Goal: Task Accomplishment & Management: Complete application form

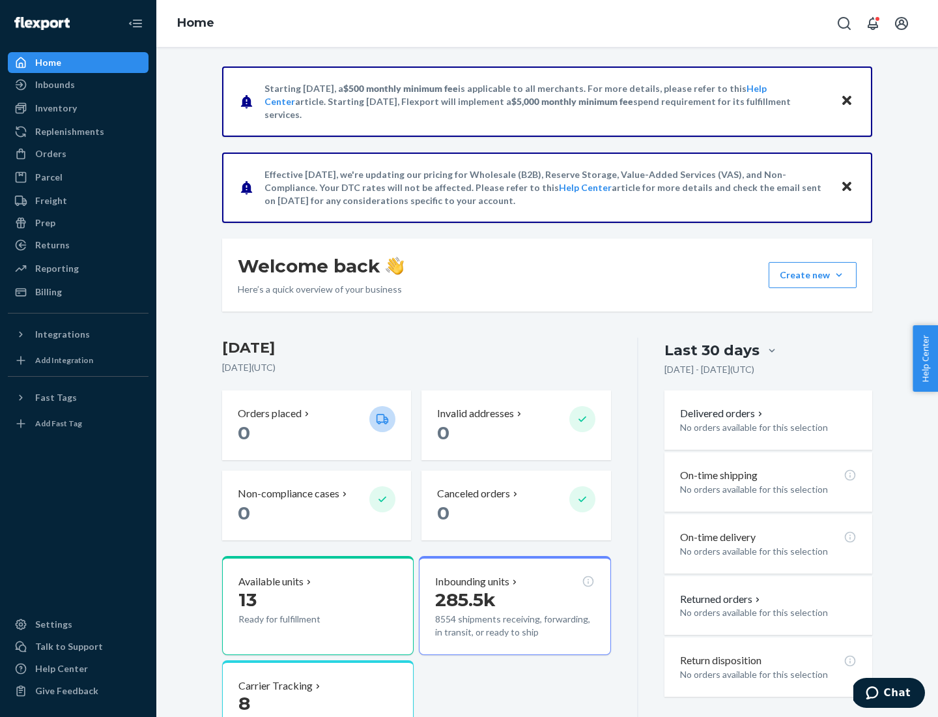
click at [839, 275] on button "Create new Create new inbound Create new order Create new product" at bounding box center [813, 275] width 88 height 26
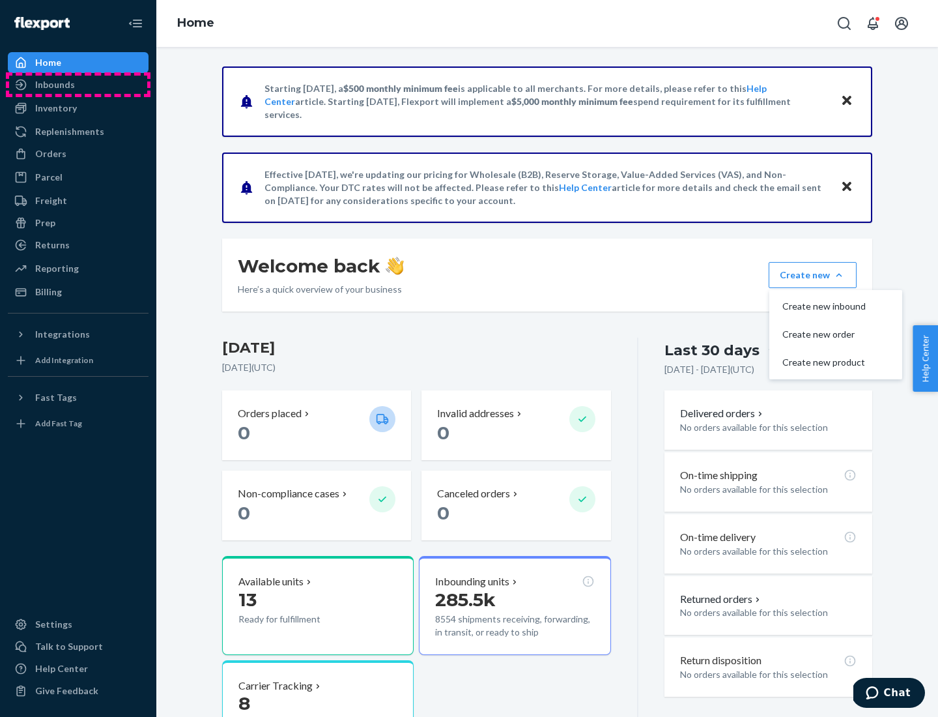
click at [78, 85] on div "Inbounds" at bounding box center [78, 85] width 138 height 18
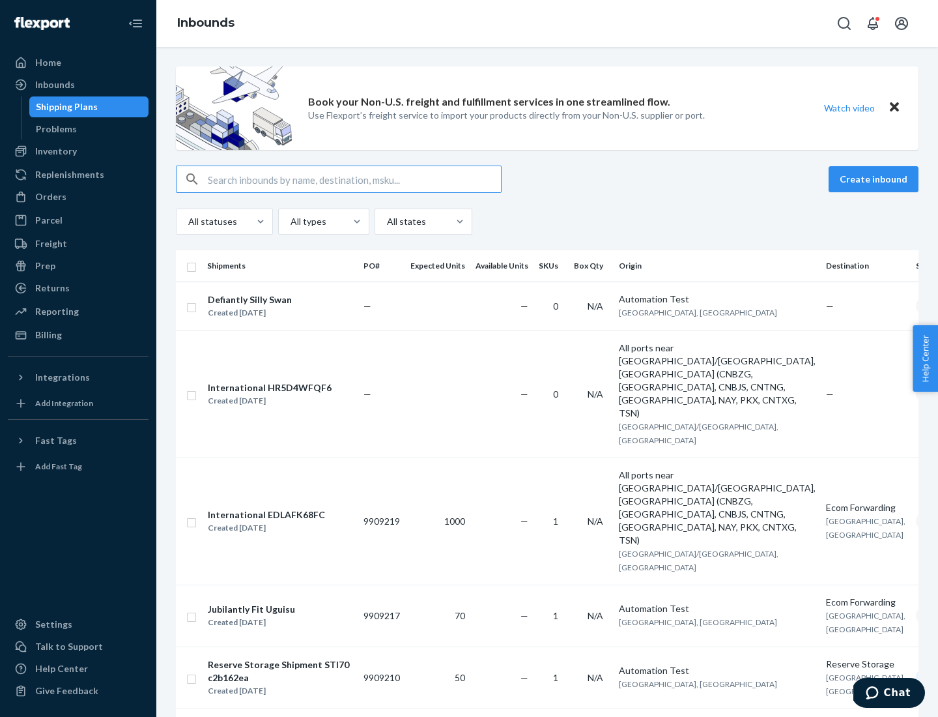
click at [876, 179] on button "Create inbound" at bounding box center [874, 179] width 90 height 26
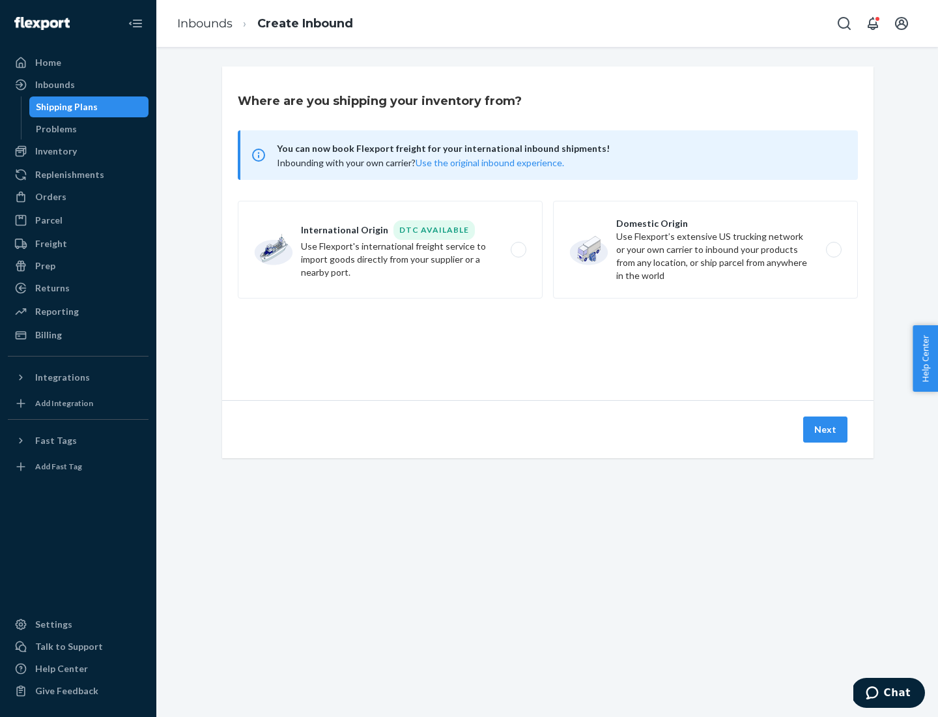
click at [706, 250] on label "Domestic Origin Use Flexport’s extensive US trucking network or your own carrie…" at bounding box center [705, 250] width 305 height 98
click at [833, 250] on input "Domestic Origin Use Flexport’s extensive US trucking network or your own carrie…" at bounding box center [837, 250] width 8 height 8
radio input "true"
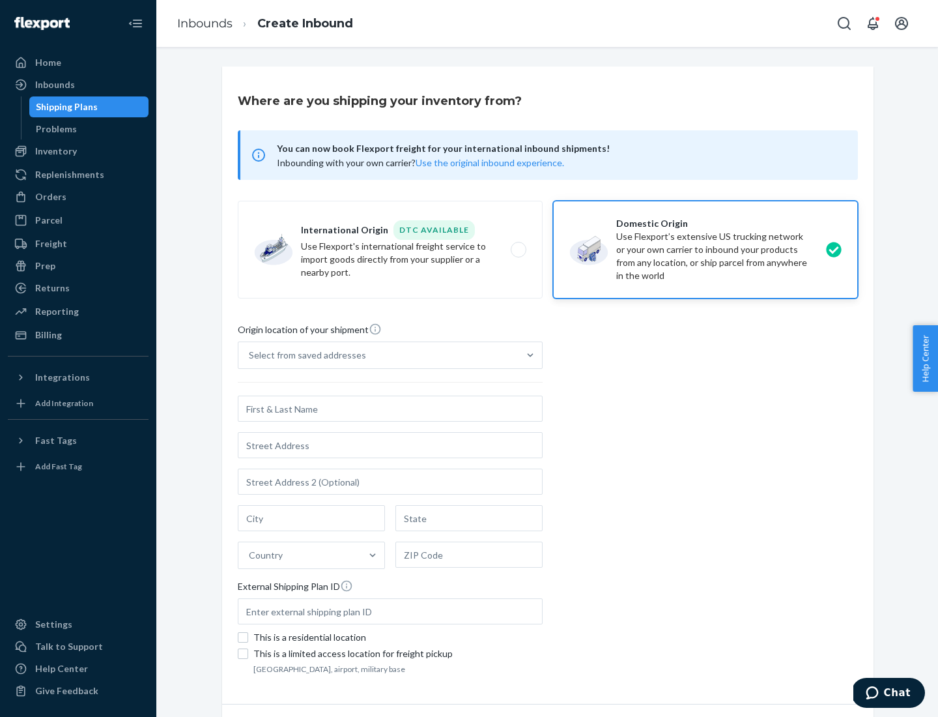
click at [304, 355] on div "Select from saved addresses" at bounding box center [307, 355] width 117 height 13
click at [250, 355] on input "Select from saved addresses" at bounding box center [249, 355] width 1 height 13
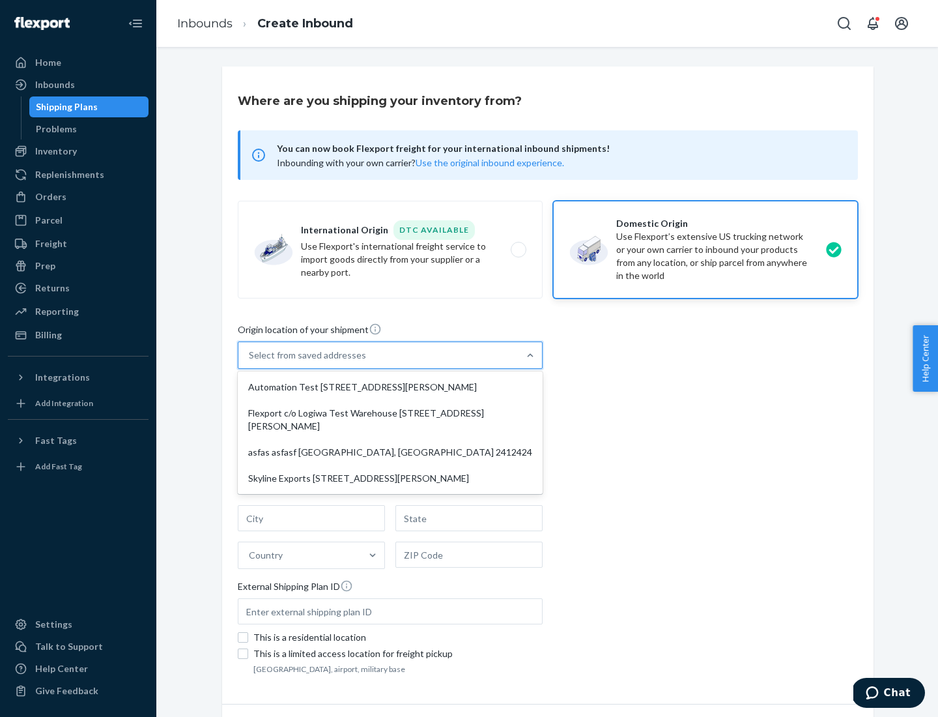
scroll to position [5, 0]
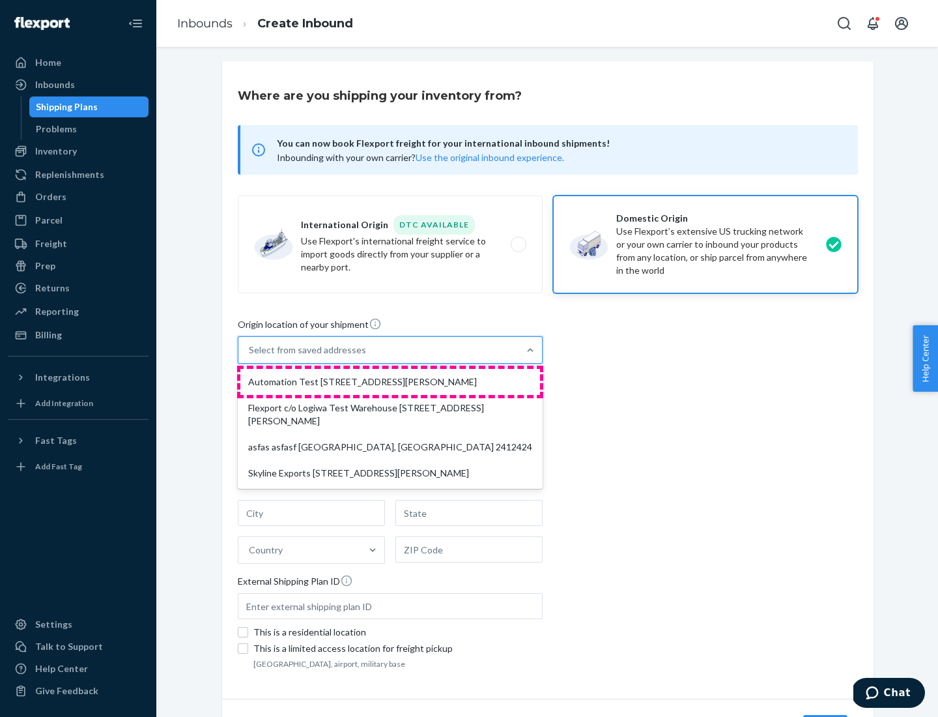
click at [390, 382] on div "Automation Test [STREET_ADDRESS][PERSON_NAME]" at bounding box center [390, 382] width 300 height 26
click at [250, 356] on input "option Automation Test [STREET_ADDRESS][PERSON_NAME] focused, 1 of 4. 4 results…" at bounding box center [249, 349] width 1 height 13
type input "Automation Test"
type input "9th Floor"
type input "[GEOGRAPHIC_DATA]"
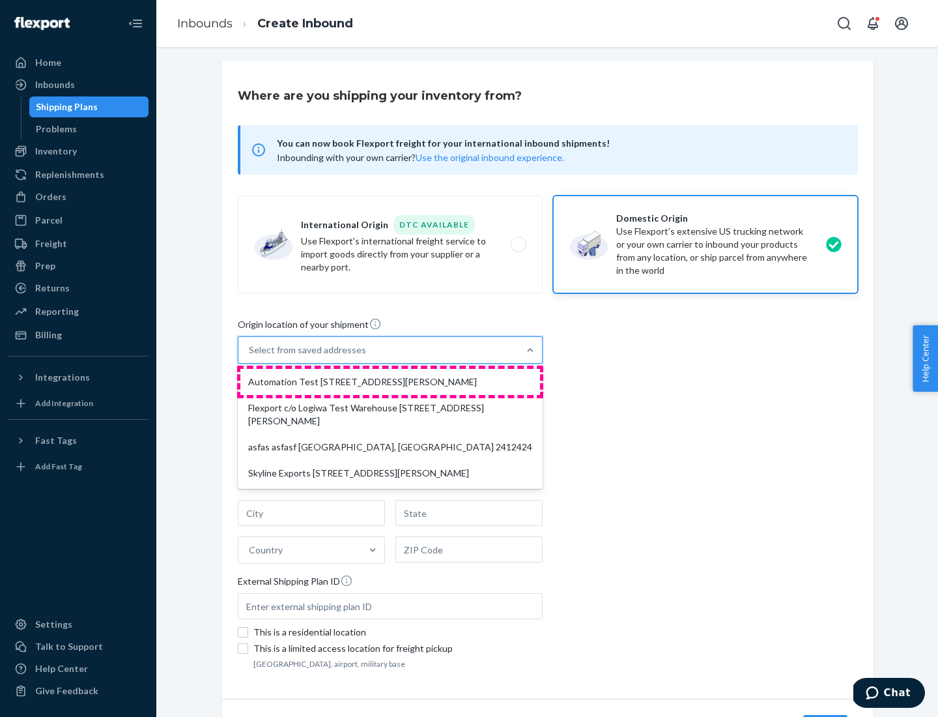
type input "CA"
type input "94104"
type input "[STREET_ADDRESS][PERSON_NAME]"
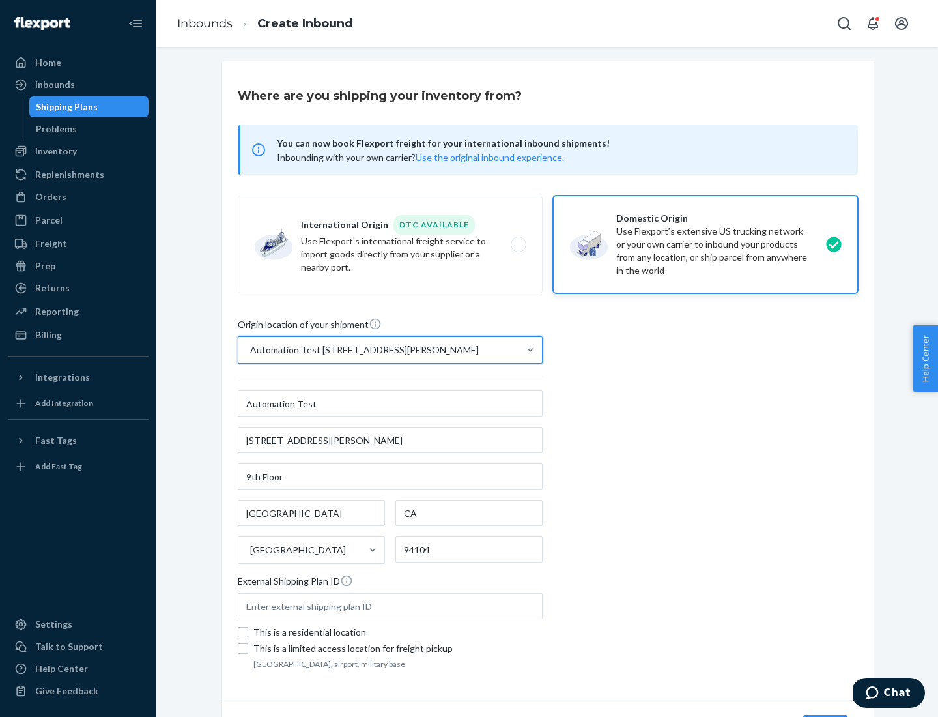
scroll to position [76, 0]
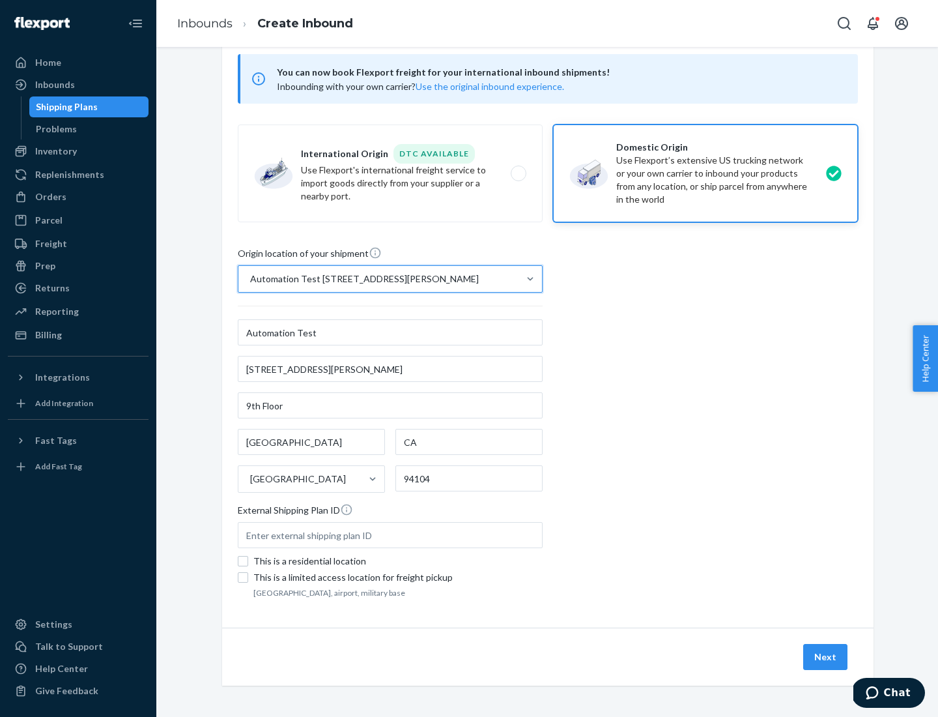
click at [826, 657] on button "Next" at bounding box center [825, 657] width 44 height 26
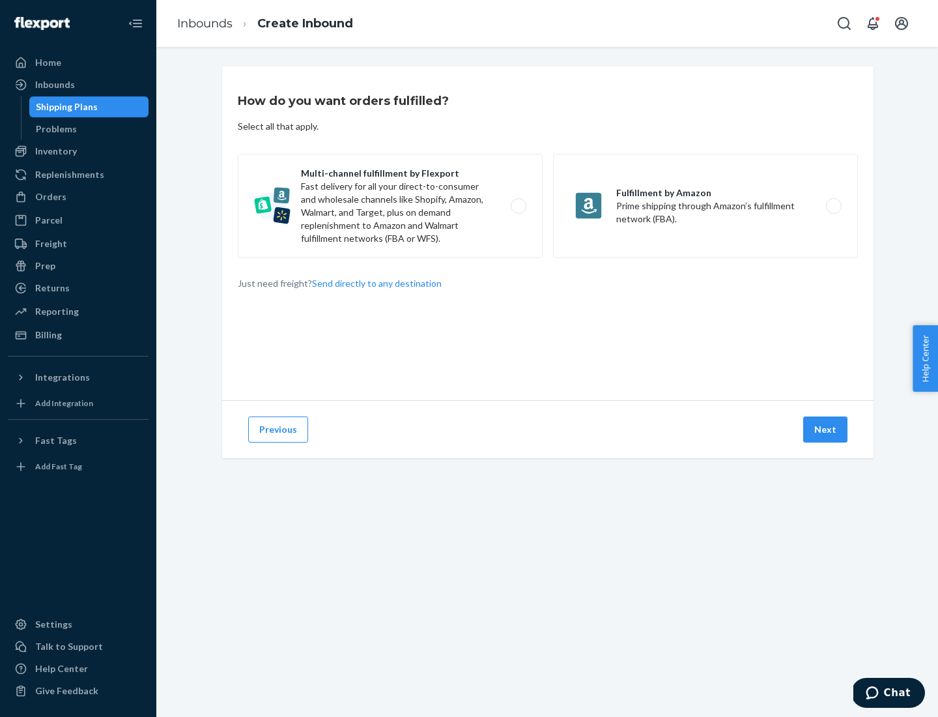
click at [390, 206] on label "Multi-channel fulfillment by Flexport Fast delivery for all your direct-to-cons…" at bounding box center [390, 206] width 305 height 104
click at [518, 206] on input "Multi-channel fulfillment by Flexport Fast delivery for all your direct-to-cons…" at bounding box center [522, 206] width 8 height 8
radio input "true"
click at [826, 429] on button "Next" at bounding box center [825, 429] width 44 height 26
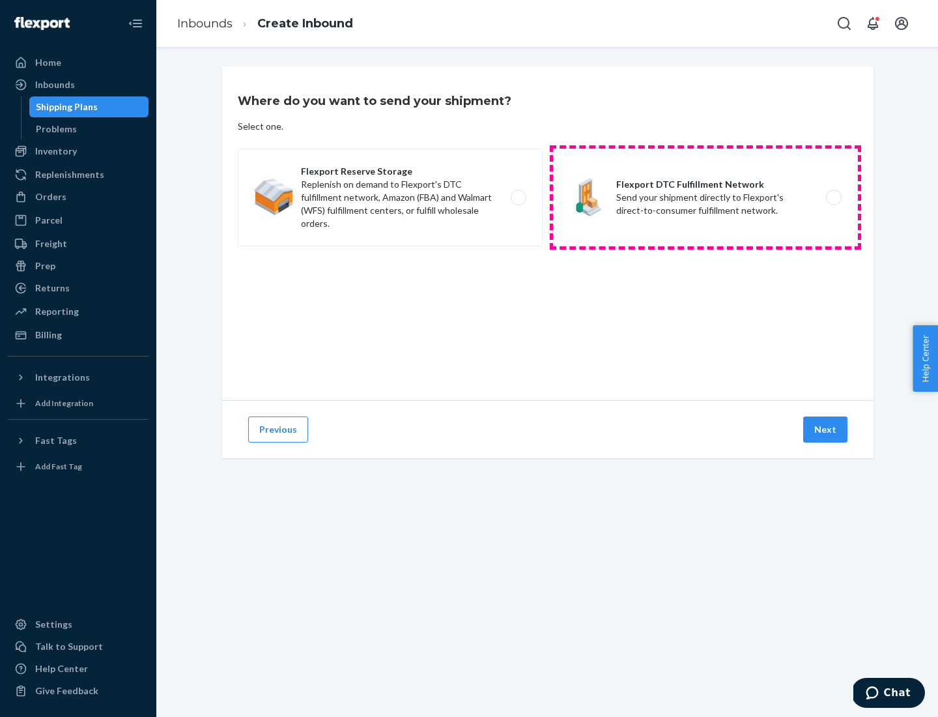
click at [706, 197] on label "Flexport DTC Fulfillment Network Send your shipment directly to Flexport's dire…" at bounding box center [705, 198] width 305 height 98
click at [833, 197] on input "Flexport DTC Fulfillment Network Send your shipment directly to Flexport's dire…" at bounding box center [837, 198] width 8 height 8
radio input "true"
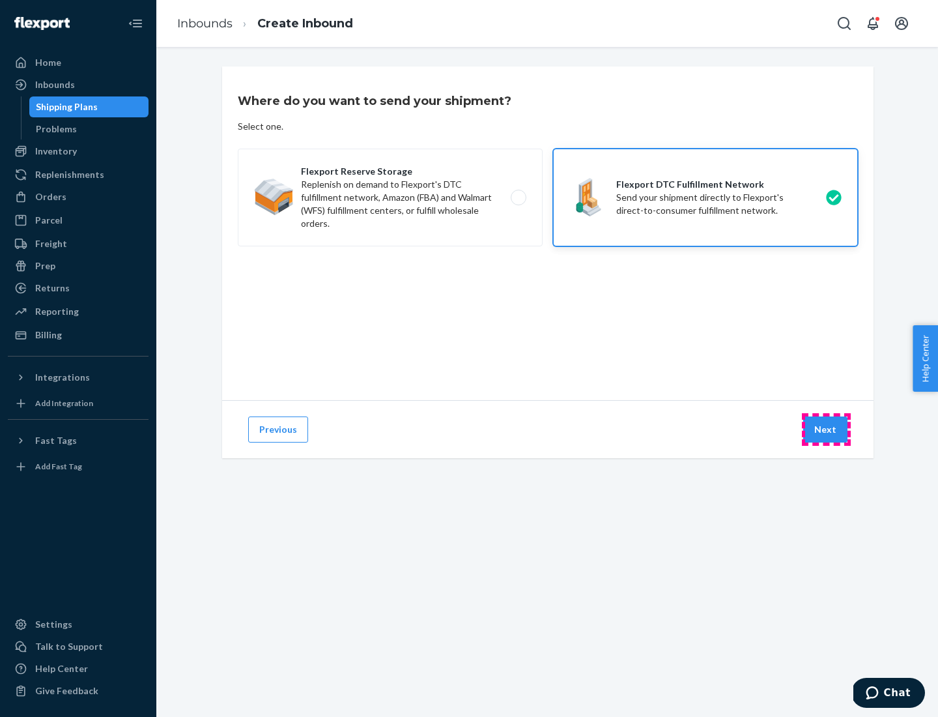
click at [826, 429] on button "Next" at bounding box center [825, 429] width 44 height 26
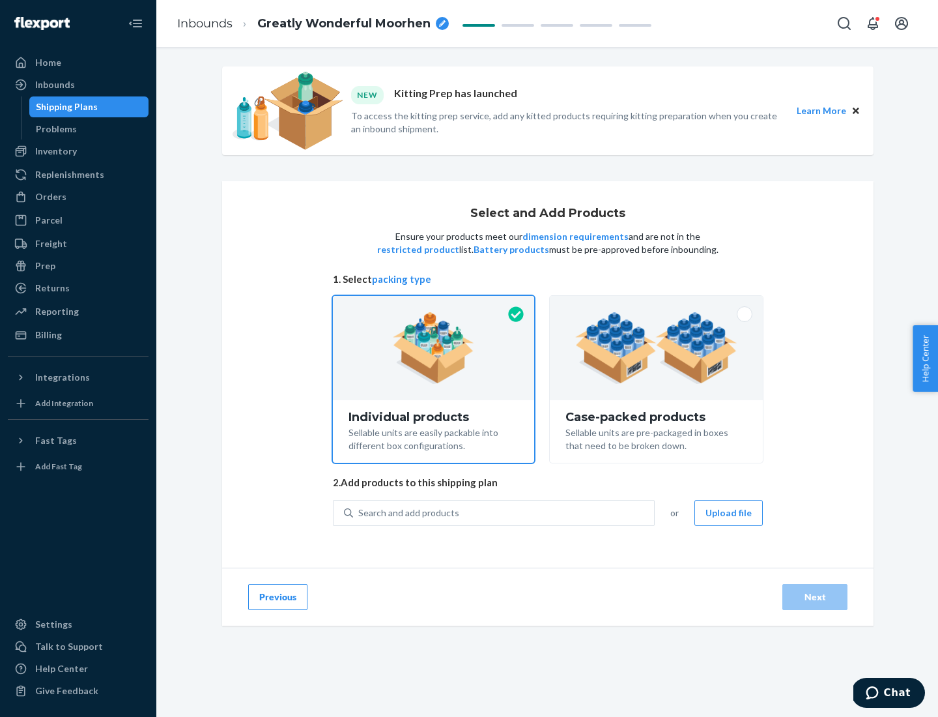
click at [657, 348] on img at bounding box center [656, 348] width 162 height 72
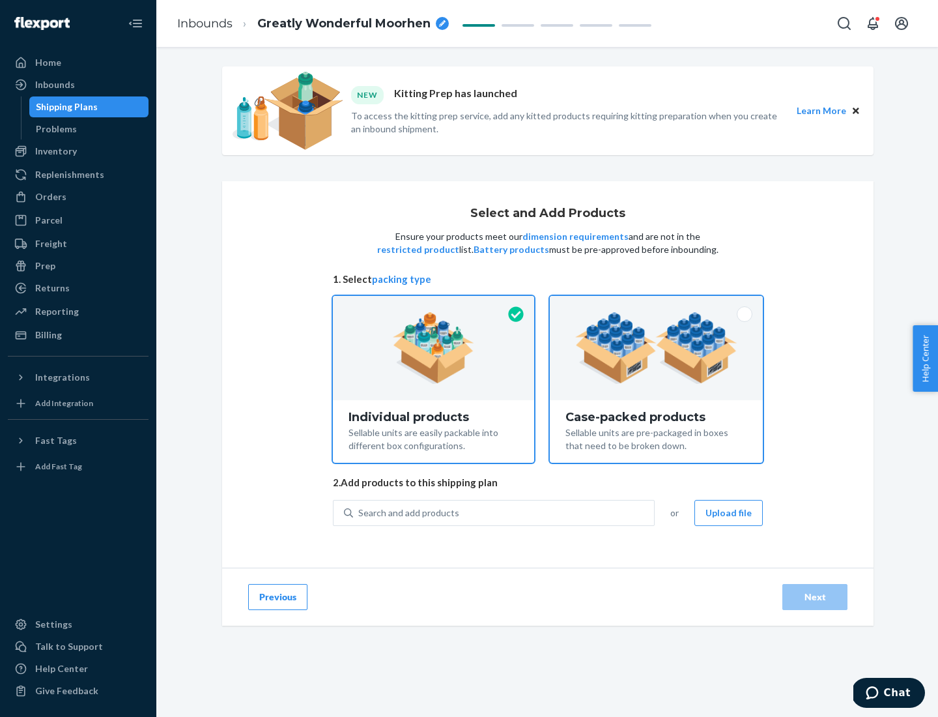
click at [657, 304] on input "Case-packed products Sellable units are pre-packaged in boxes that need to be b…" at bounding box center [656, 300] width 8 height 8
radio input "true"
radio input "false"
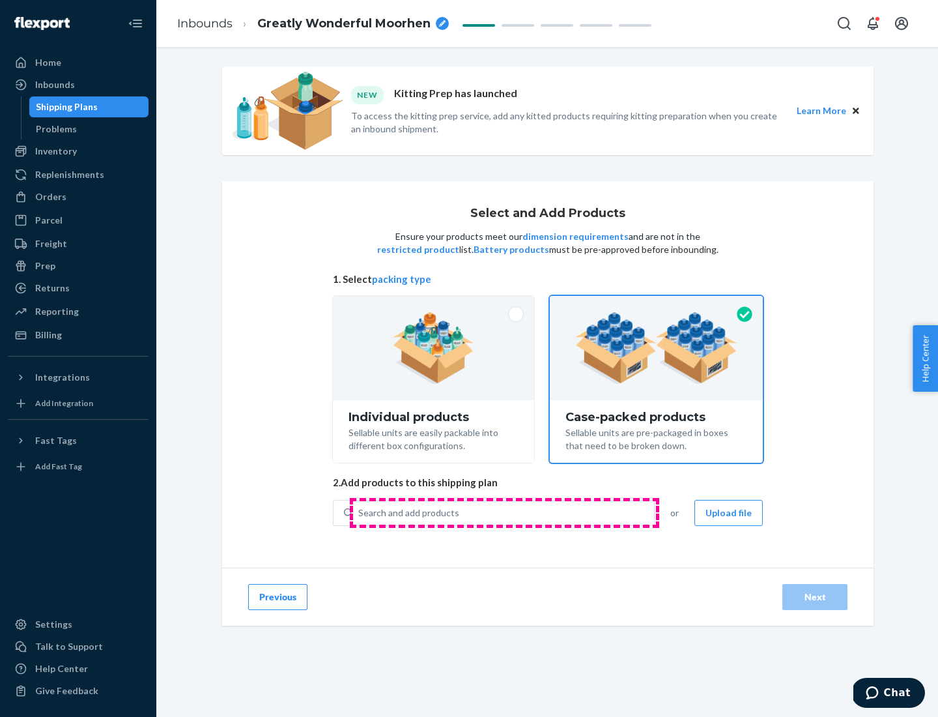
click at [504, 512] on div "Search and add products" at bounding box center [503, 512] width 301 height 23
click at [360, 512] on input "Search and add products" at bounding box center [358, 512] width 1 height 13
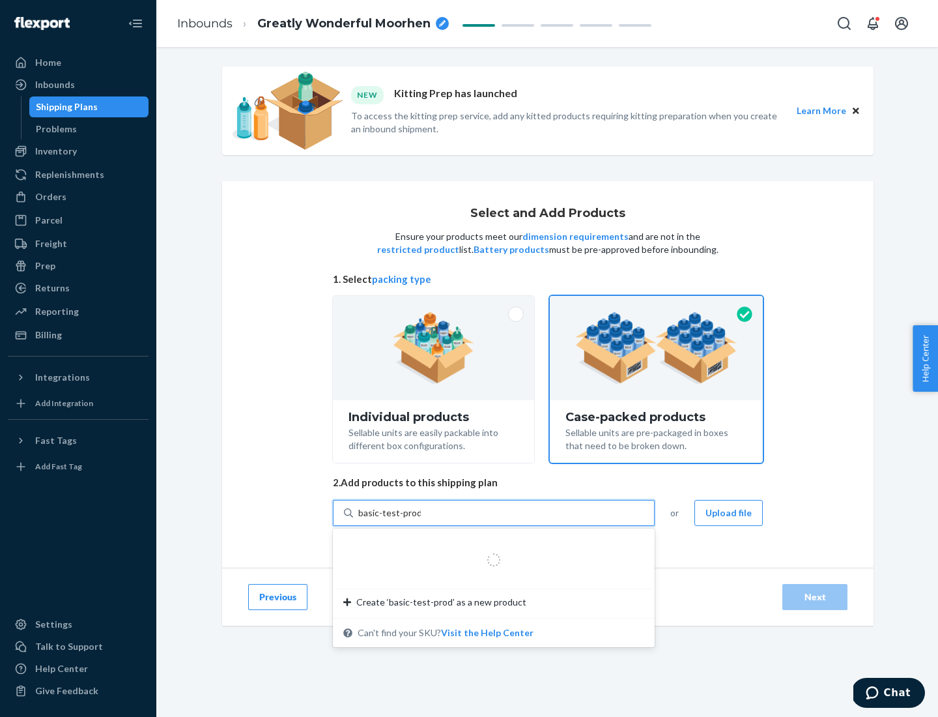
type input "basic-test-product-1"
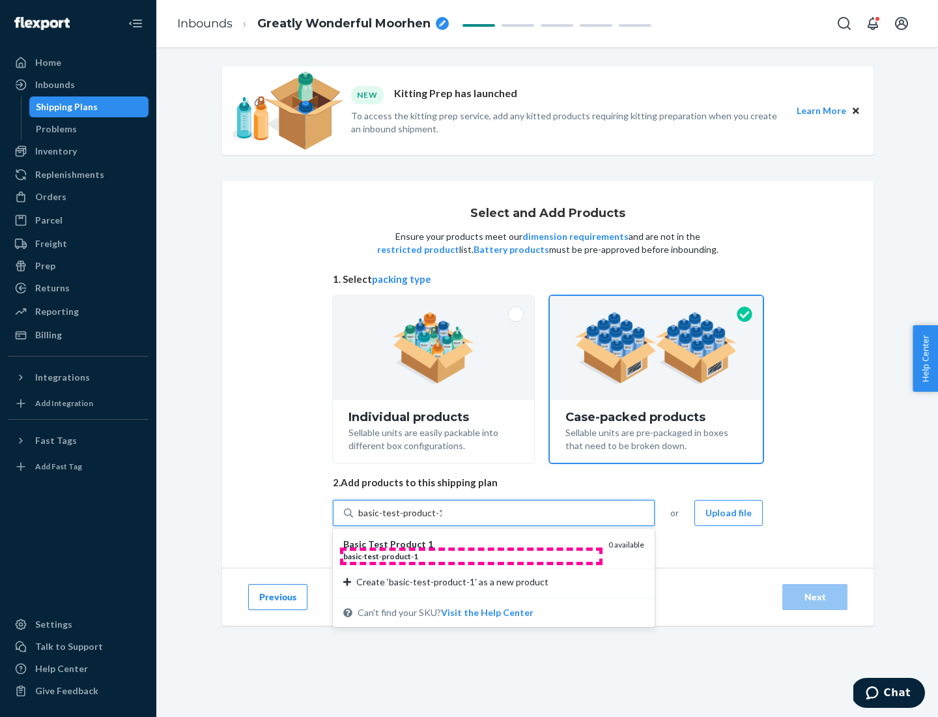
click at [471, 556] on div "basic - test - product - 1" at bounding box center [470, 556] width 255 height 11
click at [442, 519] on input "basic-test-product-1" at bounding box center [399, 512] width 83 height 13
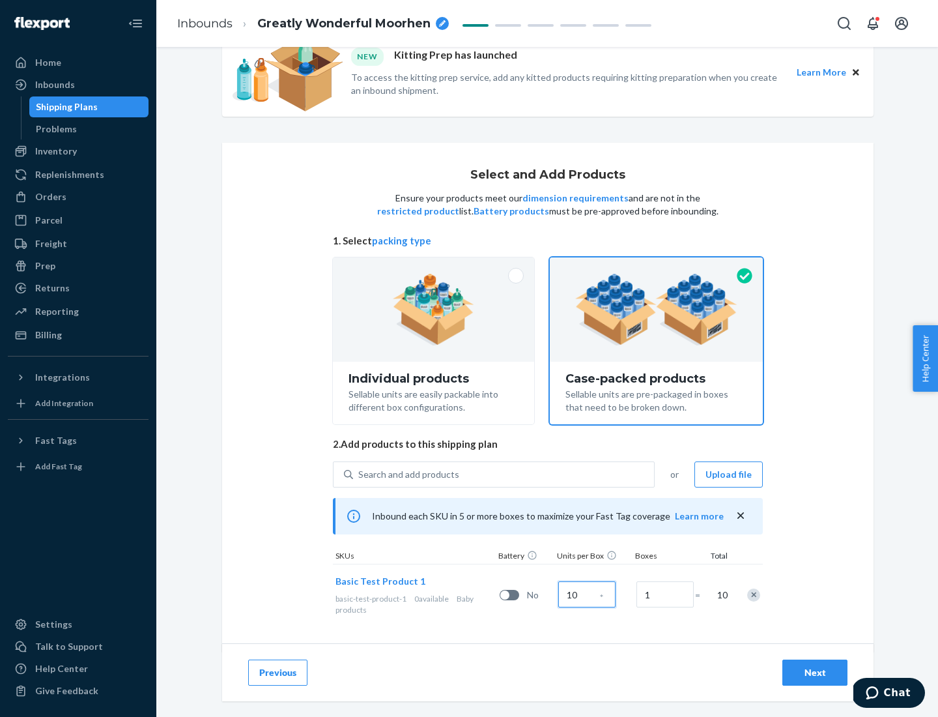
scroll to position [47, 0]
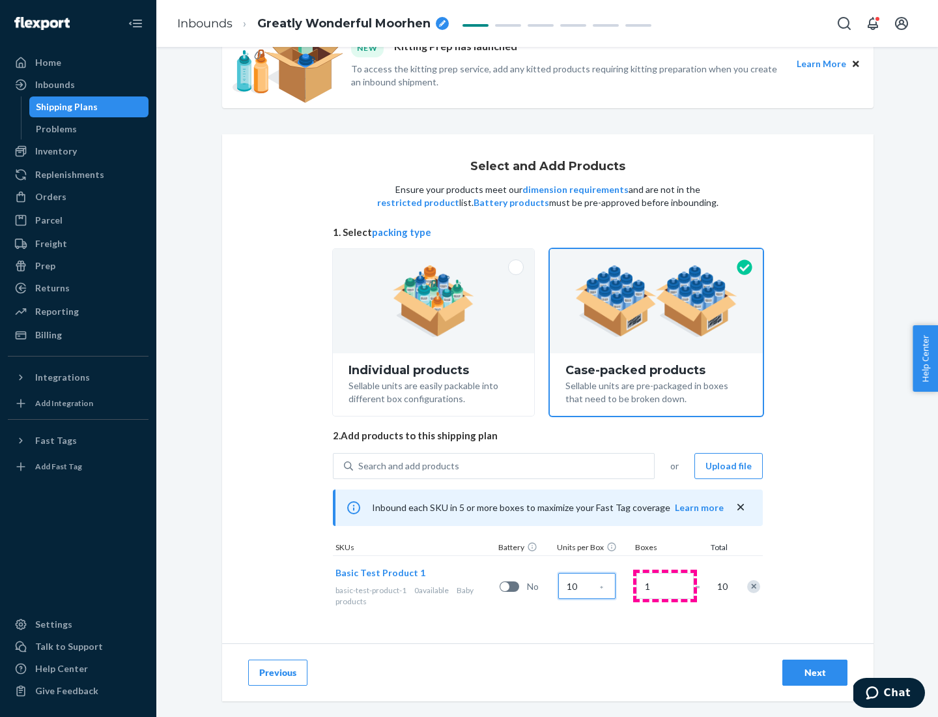
type input "10"
type input "7"
click at [815, 673] on div "Next" at bounding box center [815, 672] width 43 height 13
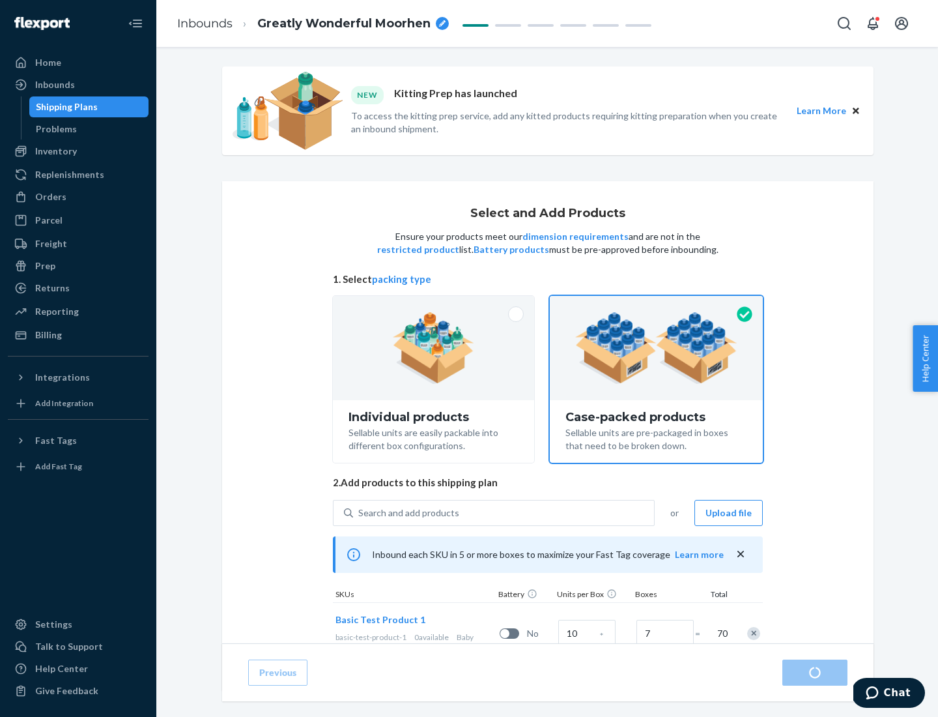
radio input "true"
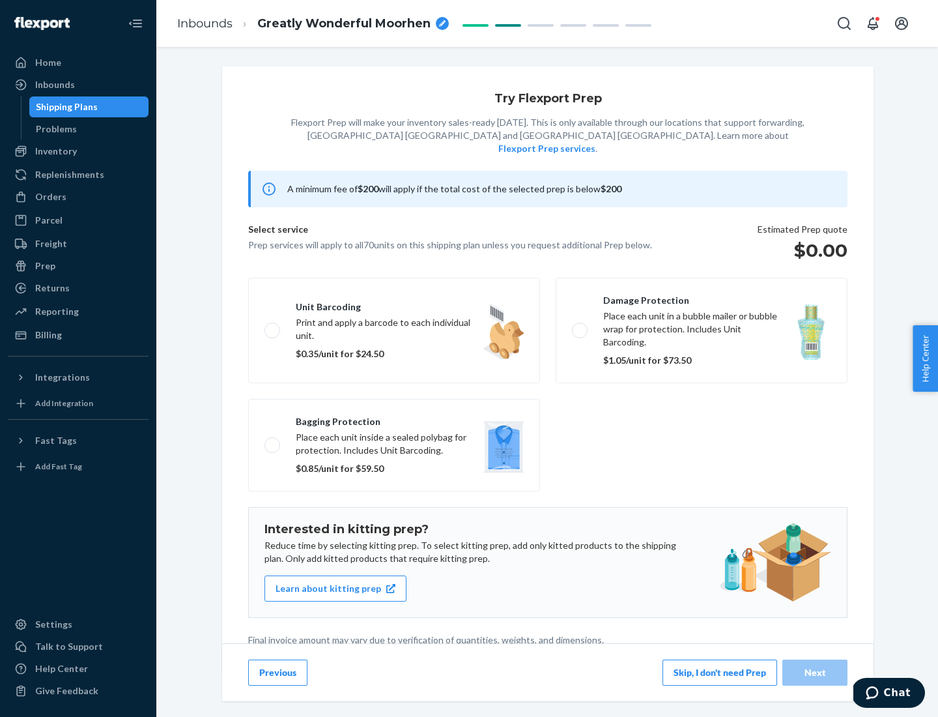
scroll to position [3, 0]
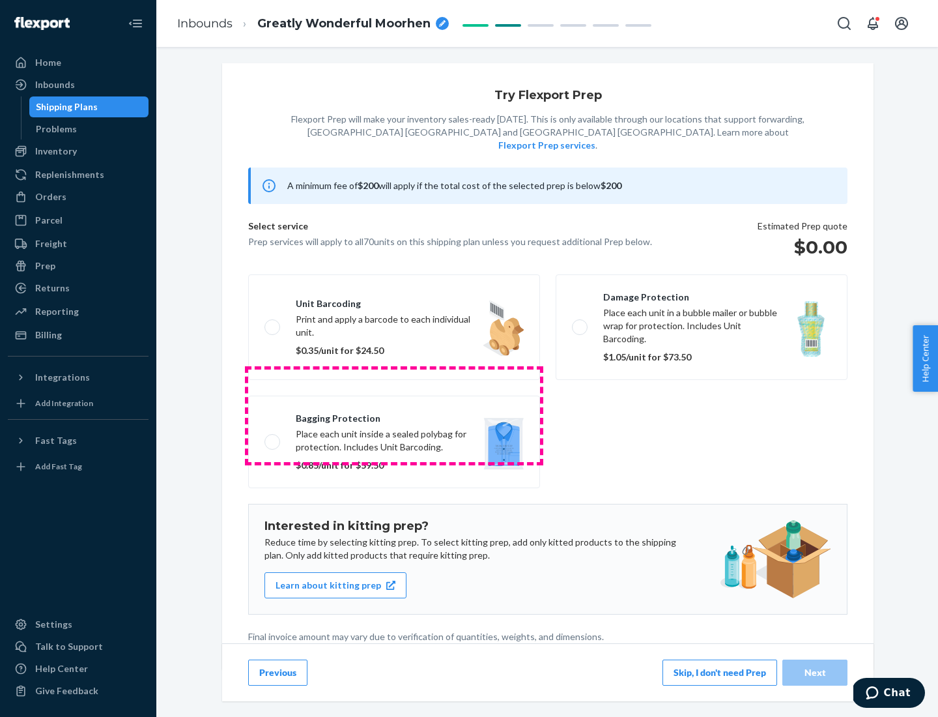
click at [394, 415] on label "Bagging protection Place each unit inside a sealed polybag for protection. Incl…" at bounding box center [394, 442] width 292 height 93
click at [273, 437] on input "Bagging protection Place each unit inside a sealed polybag for protection. Incl…" at bounding box center [269, 441] width 8 height 8
checkbox input "true"
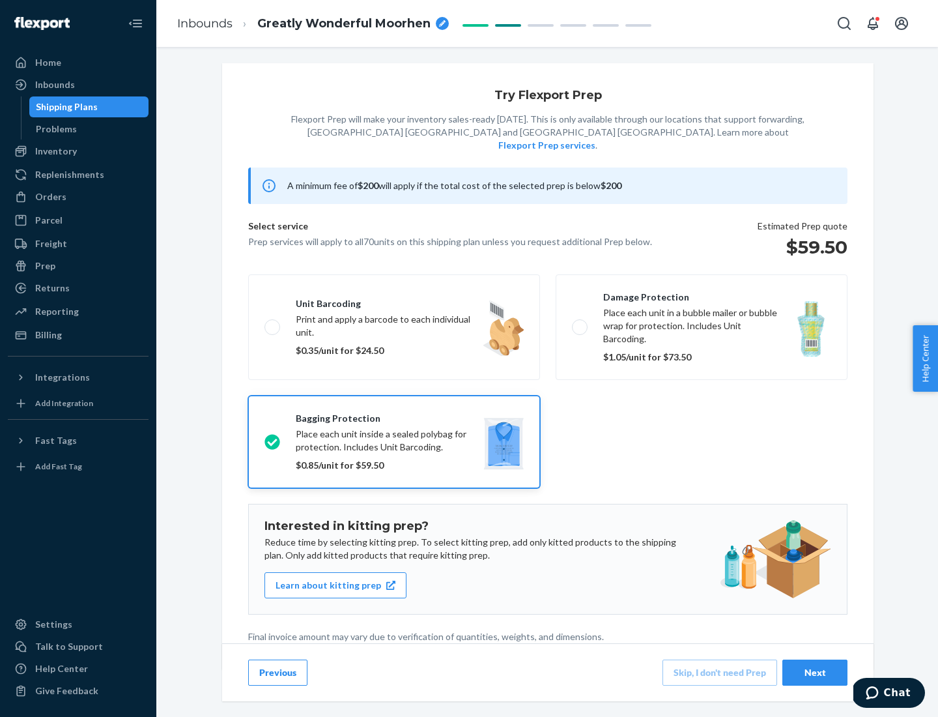
click at [815, 672] on div "Next" at bounding box center [815, 672] width 43 height 13
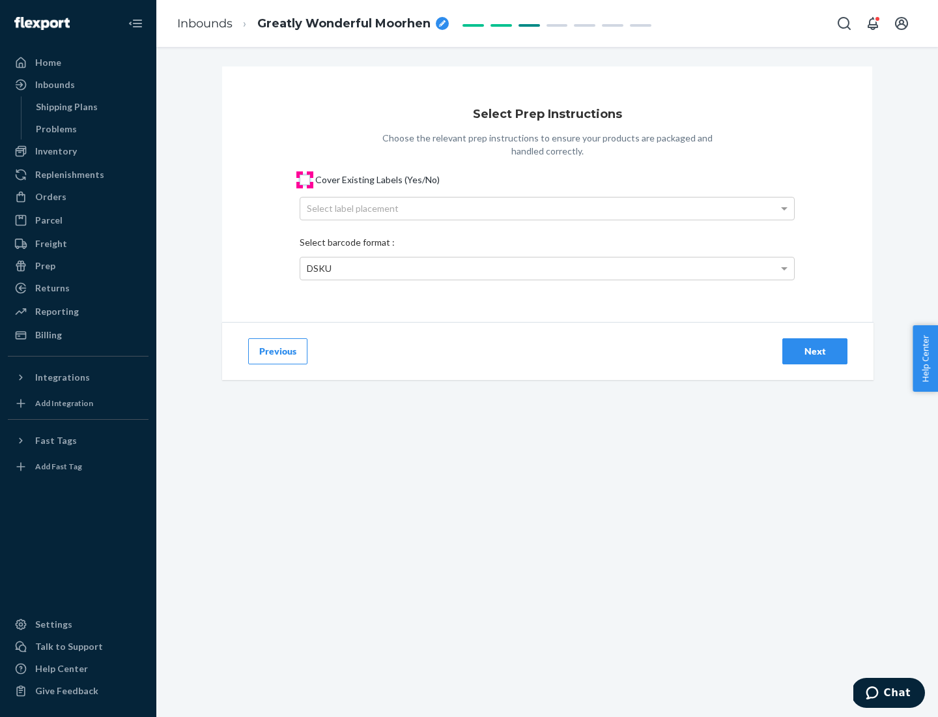
click at [305, 179] on input "Cover Existing Labels (Yes/No)" at bounding box center [305, 180] width 10 height 10
checkbox input "true"
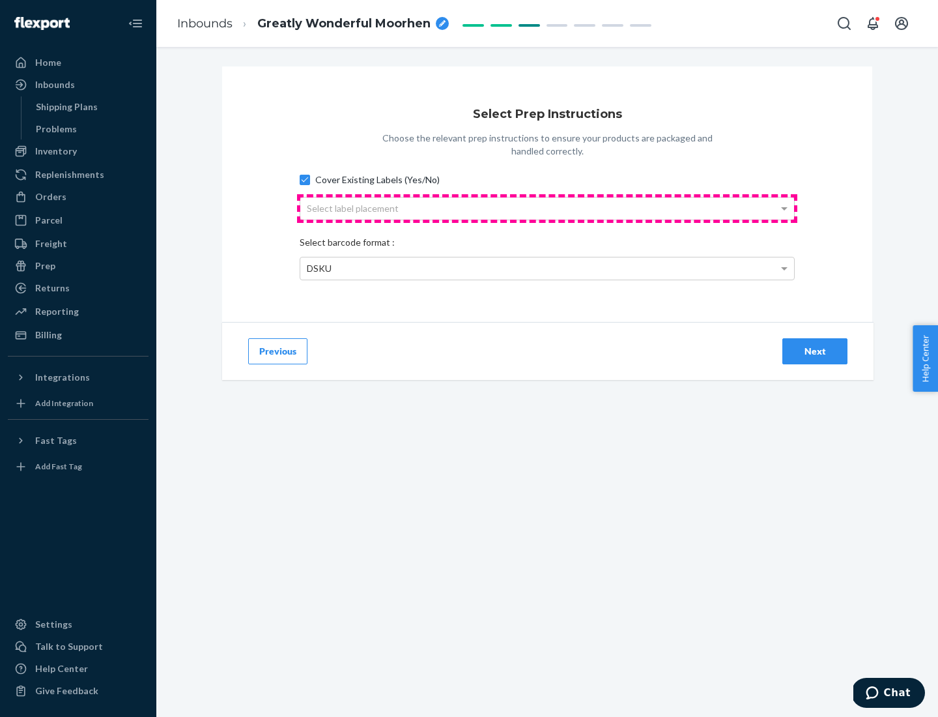
click at [547, 208] on div "Select label placement" at bounding box center [547, 208] width 494 height 22
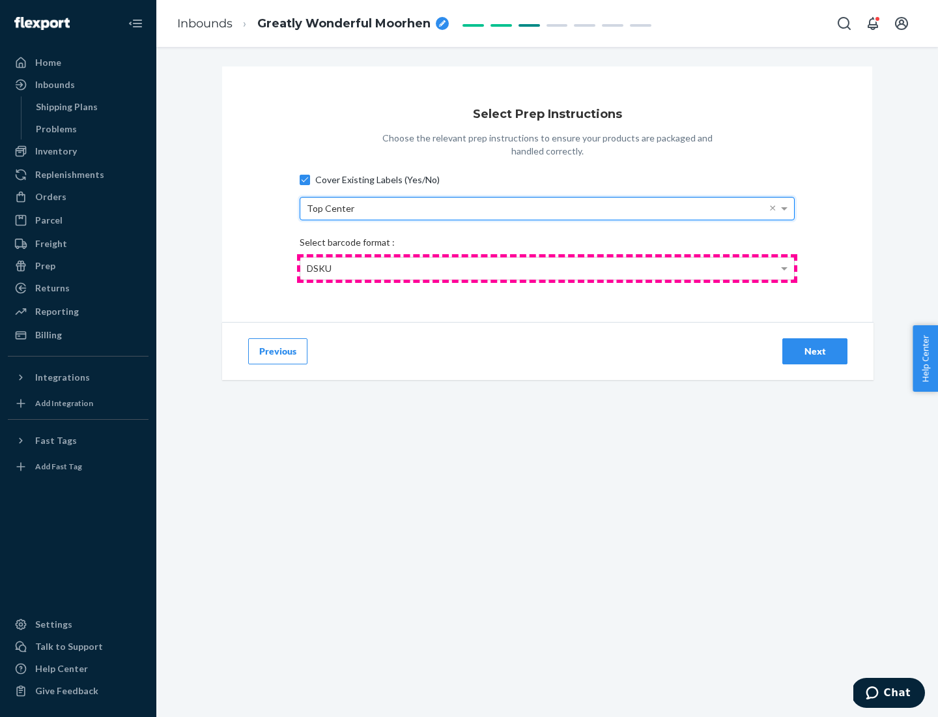
click at [547, 268] on div "DSKU" at bounding box center [547, 268] width 494 height 22
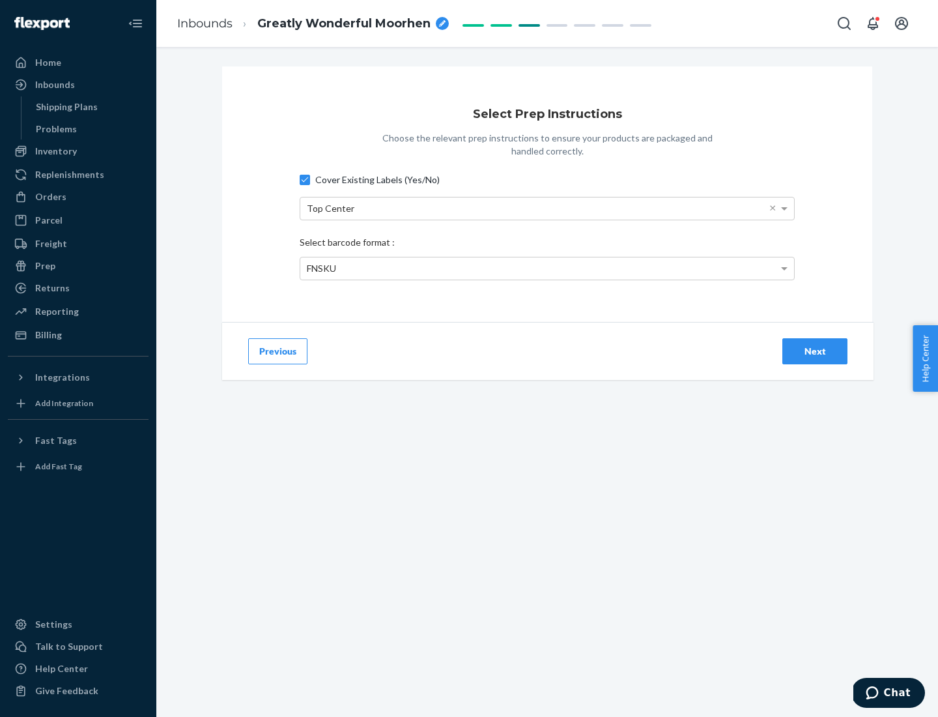
click at [815, 351] on div "Next" at bounding box center [815, 351] width 43 height 13
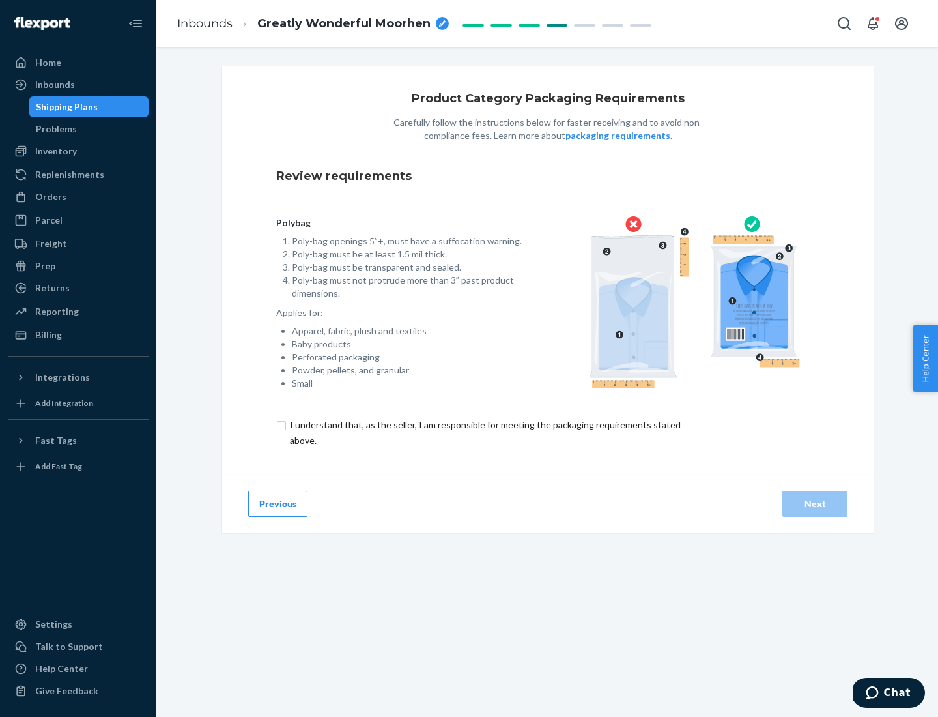
click at [484, 432] on input "checkbox" at bounding box center [492, 432] width 433 height 31
checkbox input "true"
click at [815, 503] on div "Next" at bounding box center [815, 503] width 43 height 13
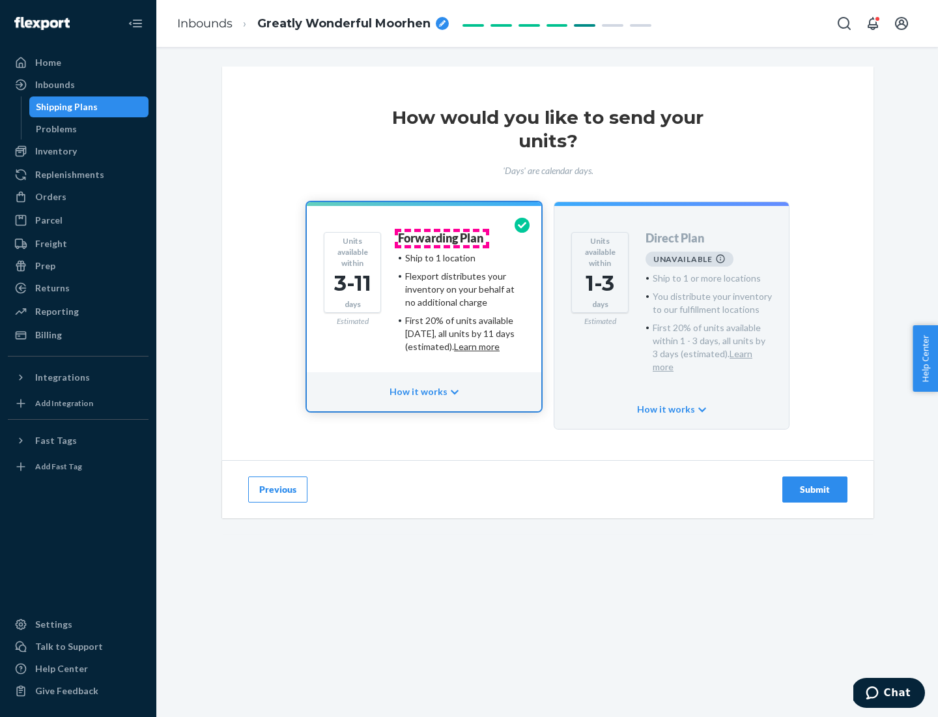
click at [442, 238] on h4 "Forwarding Plan" at bounding box center [440, 238] width 85 height 13
click at [815, 483] on div "Submit" at bounding box center [815, 489] width 43 height 13
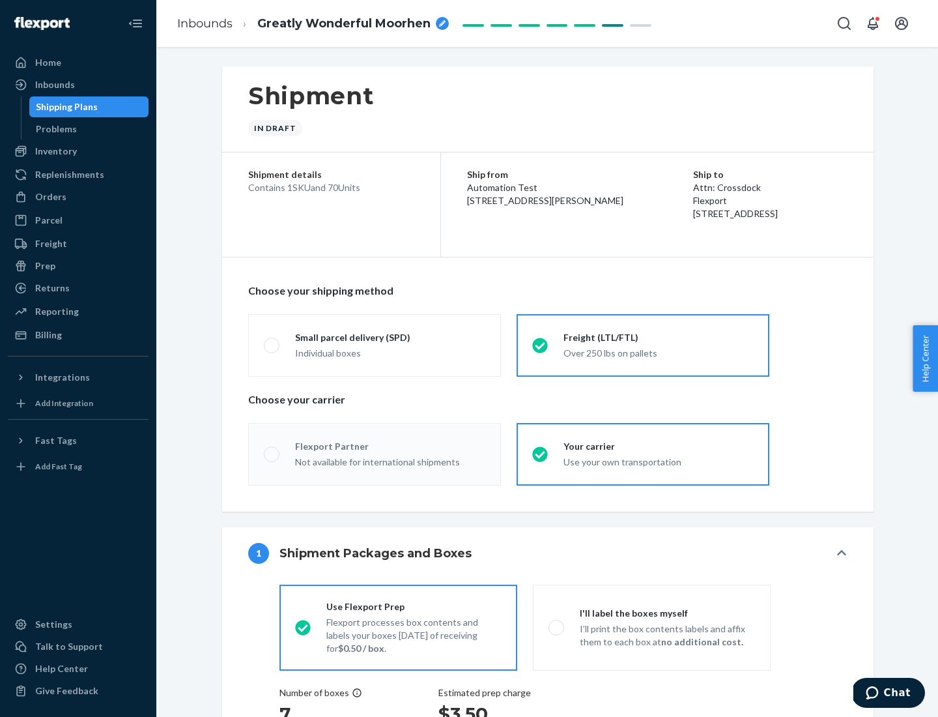
radio input "true"
radio input "false"
radio input "true"
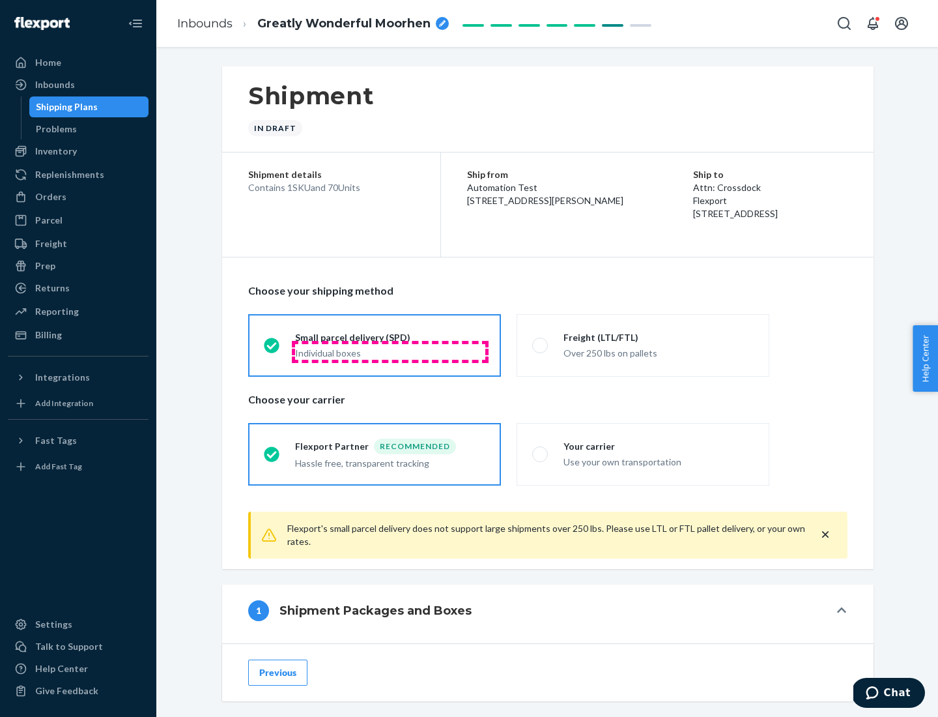
click at [390, 351] on div "Individual boxes" at bounding box center [390, 353] width 190 height 13
click at [272, 349] on input "Small parcel delivery (SPD) Individual boxes" at bounding box center [268, 345] width 8 height 8
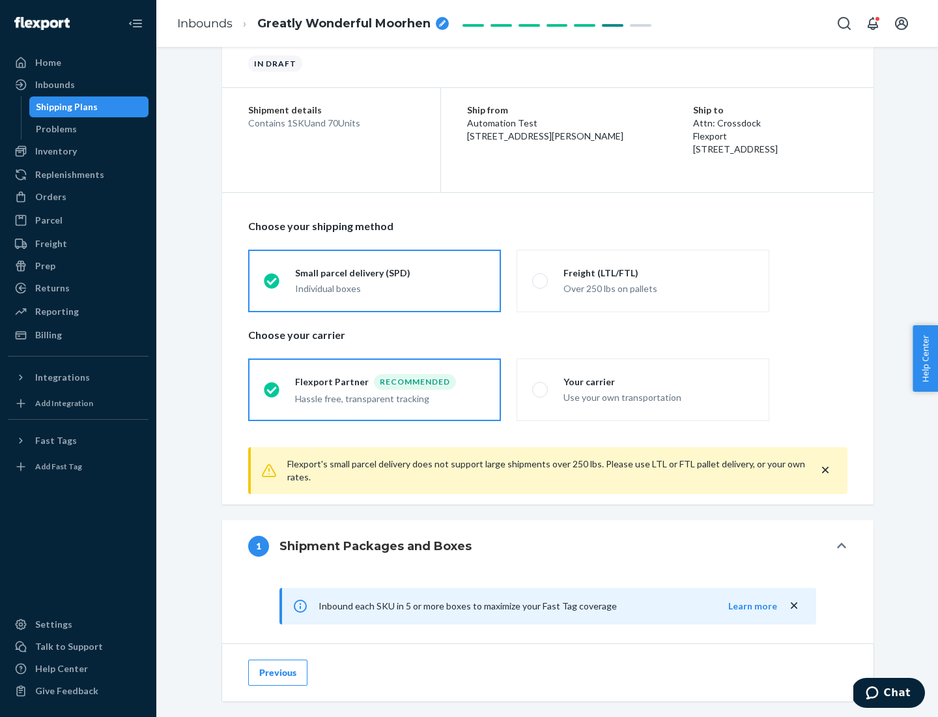
click at [659, 381] on div "Your carrier" at bounding box center [659, 381] width 190 height 13
click at [541, 385] on input "Your carrier Use your own transportation" at bounding box center [536, 389] width 8 height 8
radio input "true"
radio input "false"
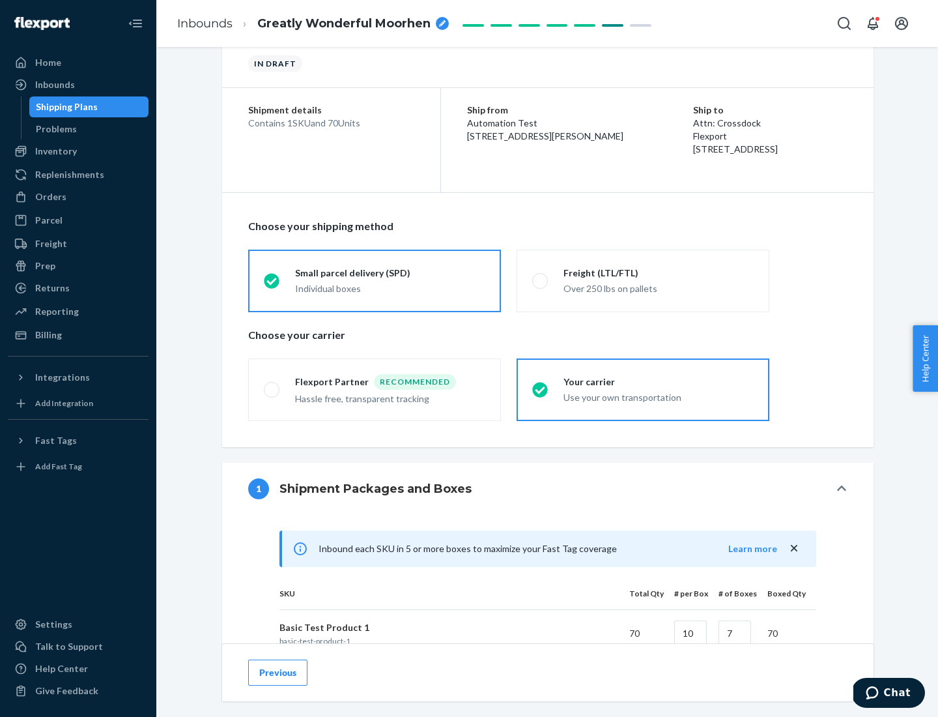
scroll to position [316, 0]
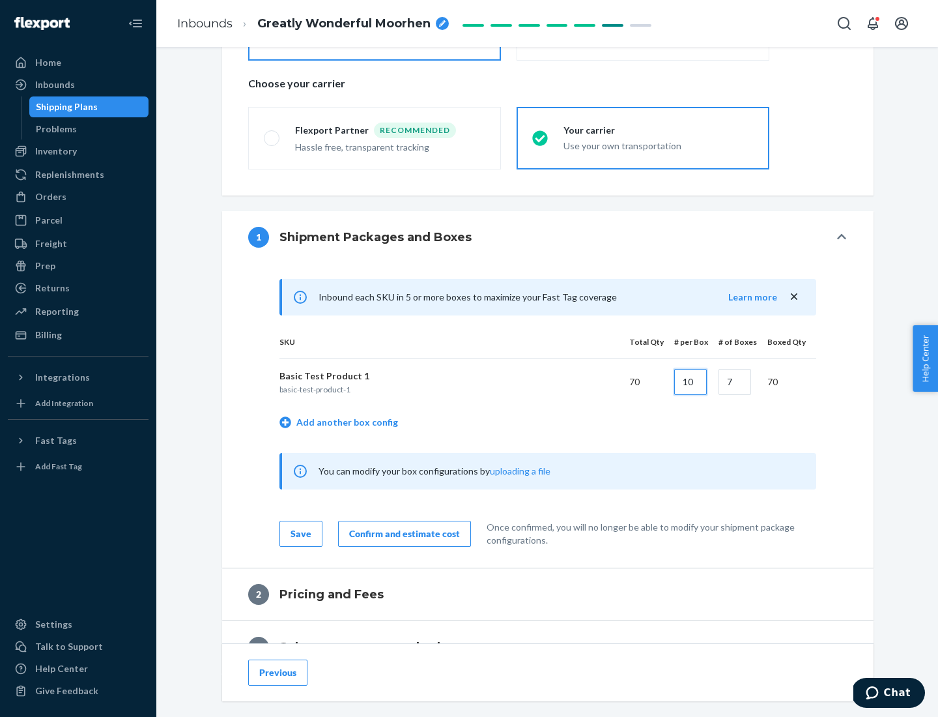
type input "10"
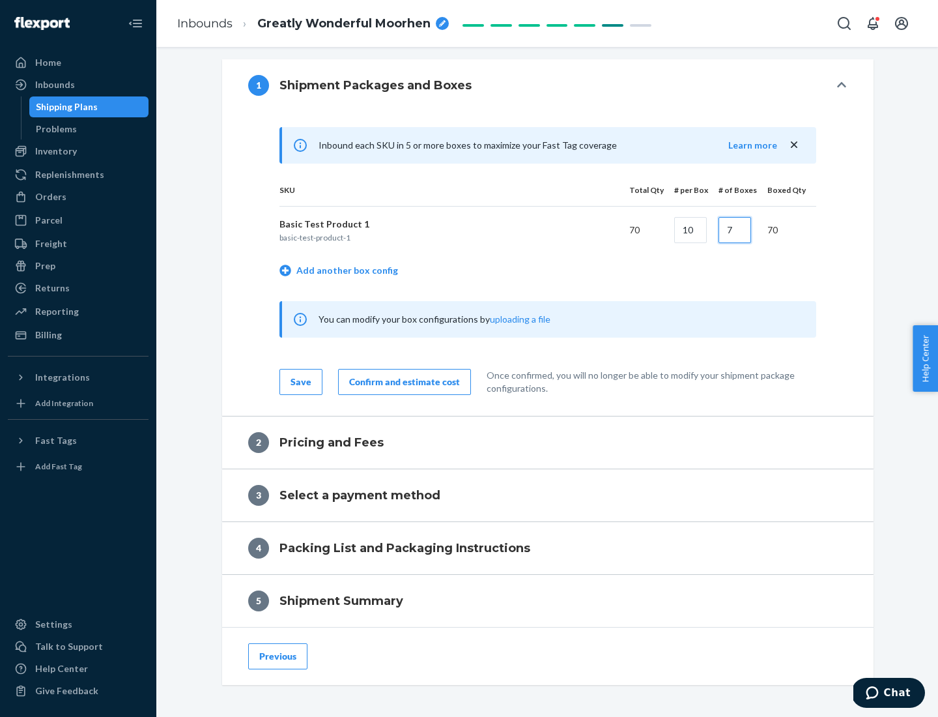
type input "7"
click at [402, 381] on div "Confirm and estimate cost" at bounding box center [404, 381] width 111 height 13
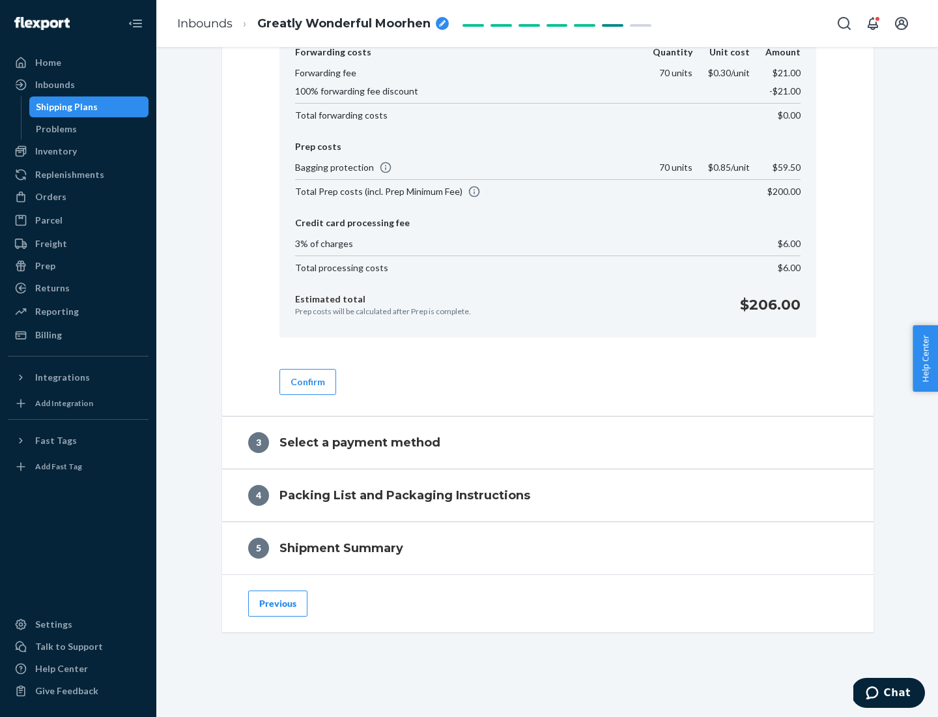
click at [307, 381] on button "Confirm" at bounding box center [308, 382] width 57 height 26
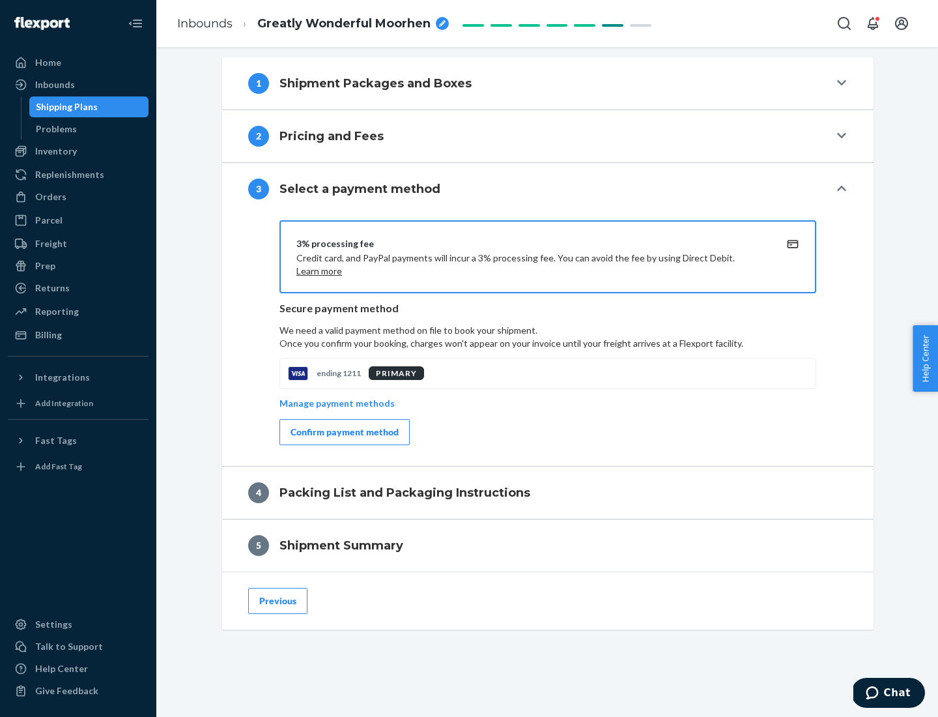
scroll to position [470, 0]
click at [343, 432] on div "Confirm payment method" at bounding box center [345, 432] width 108 height 13
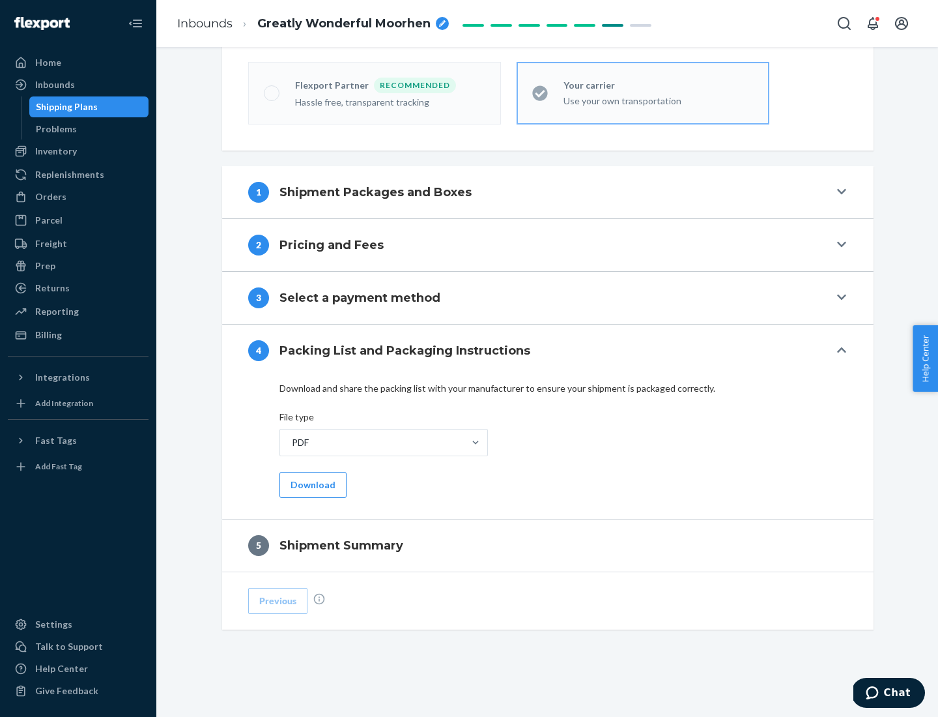
scroll to position [361, 0]
click at [311, 484] on button "Download" at bounding box center [313, 485] width 67 height 26
